Goal: Find specific page/section: Find specific page/section

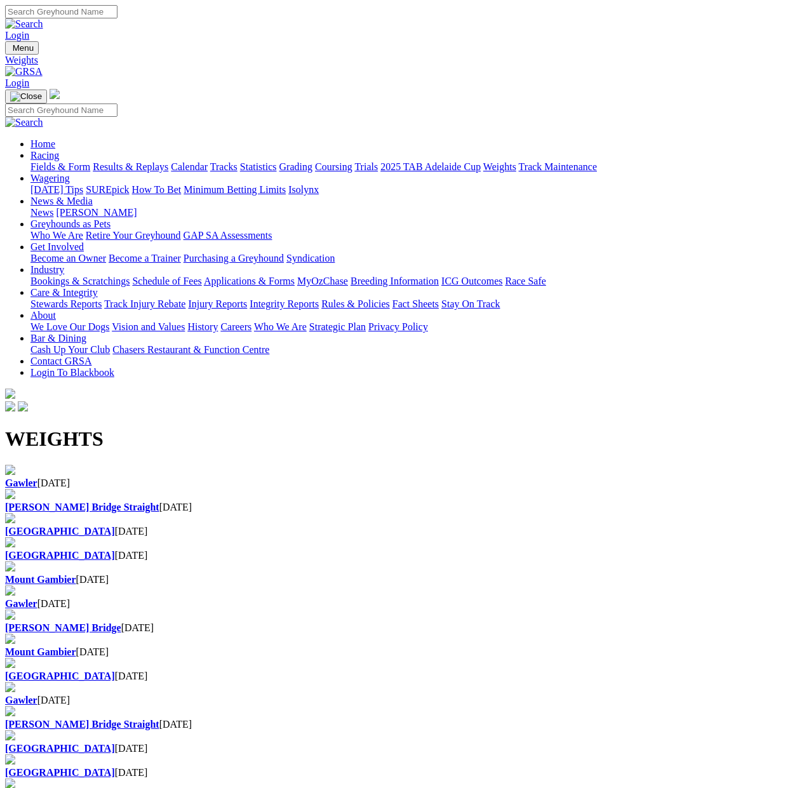
click at [26, 427] on h1 "WEIGHTS" at bounding box center [400, 438] width 791 height 23
drag, startPoint x: 26, startPoint y: 164, endPoint x: 91, endPoint y: 159, distance: 64.9
click at [89, 427] on h1 "WEIGHTS" at bounding box center [400, 438] width 791 height 23
click at [91, 427] on h1 "WEIGHTS" at bounding box center [400, 438] width 791 height 23
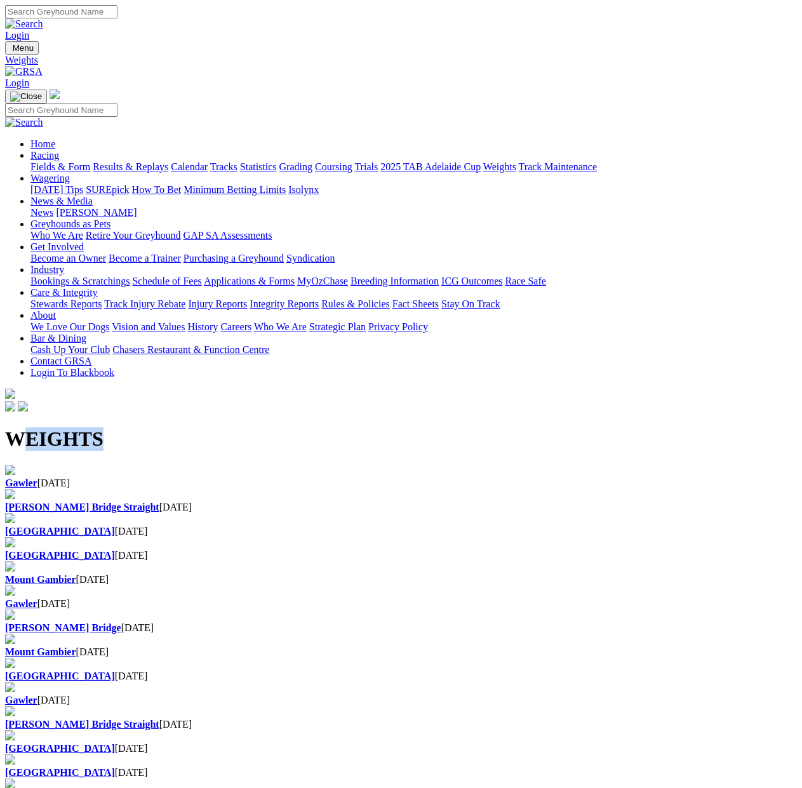
drag, startPoint x: 120, startPoint y: 168, endPoint x: 15, endPoint y: 164, distance: 104.8
click at [15, 427] on h1 "WEIGHTS" at bounding box center [400, 438] width 791 height 23
click at [30, 427] on h1 "WEIGHTS" at bounding box center [400, 438] width 791 height 23
drag, startPoint x: 30, startPoint y: 159, endPoint x: 112, endPoint y: 157, distance: 82.5
click at [112, 427] on h1 "WEIGHTS" at bounding box center [400, 438] width 791 height 23
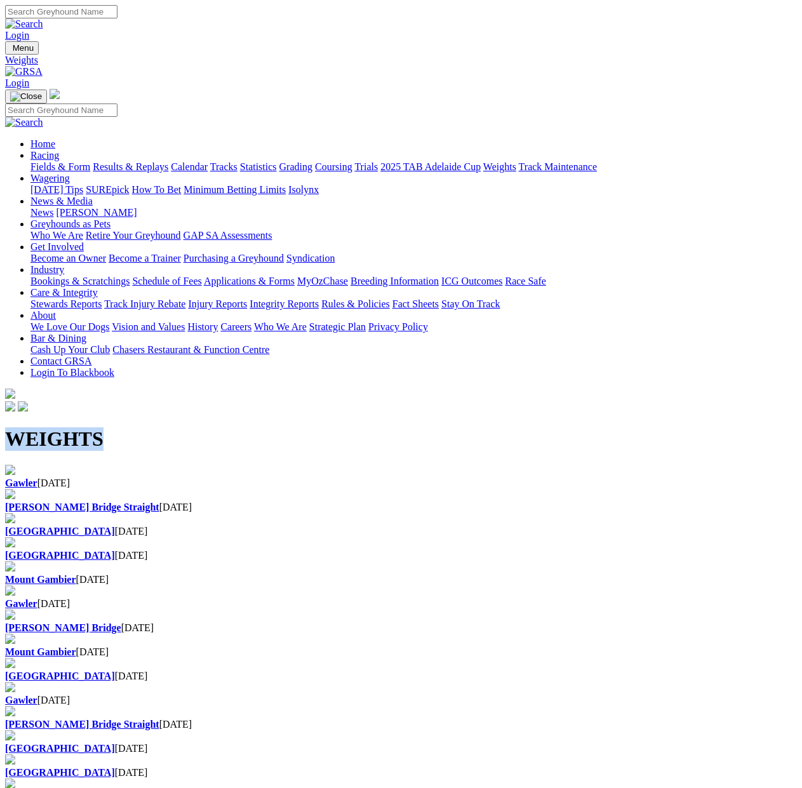
click at [110, 427] on h1 "WEIGHTS" at bounding box center [400, 438] width 791 height 23
click at [79, 477] on div "Gawler [DATE]" at bounding box center [400, 482] width 791 height 11
